Goal: Find specific page/section: Find specific page/section

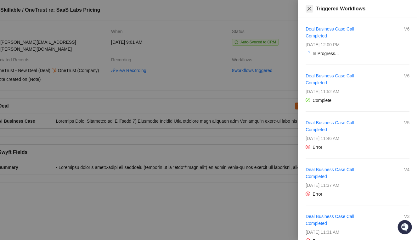
click at [309, 8] on icon "close" at bounding box center [309, 8] width 5 height 5
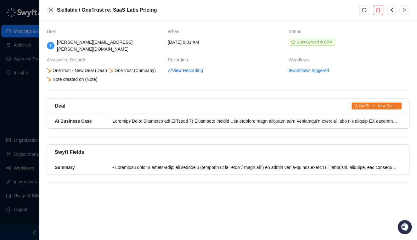
click at [50, 12] on icon "close" at bounding box center [50, 10] width 5 height 5
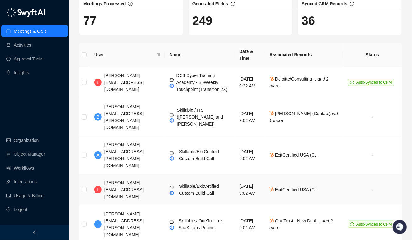
scroll to position [42, 0]
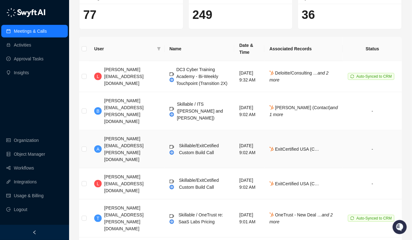
click at [288, 147] on span "ExitCertified USA (C…" at bounding box center [295, 149] width 50 height 5
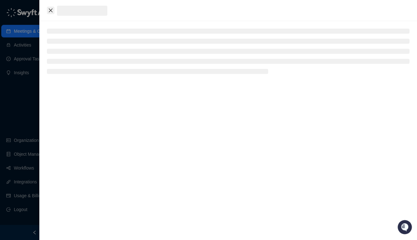
click at [49, 11] on icon "close" at bounding box center [50, 10] width 5 height 5
